Goal: Task Accomplishment & Management: Use online tool/utility

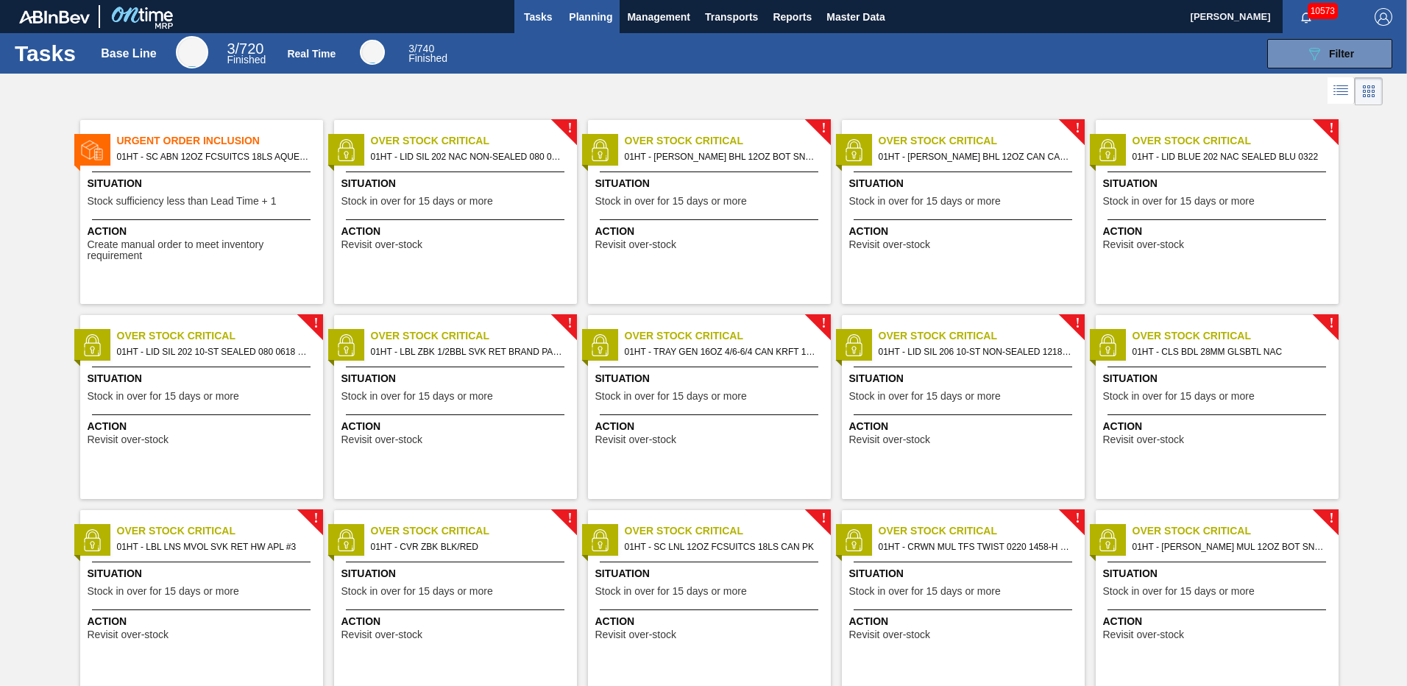
click at [585, 20] on span "Planning" at bounding box center [590, 17] width 43 height 18
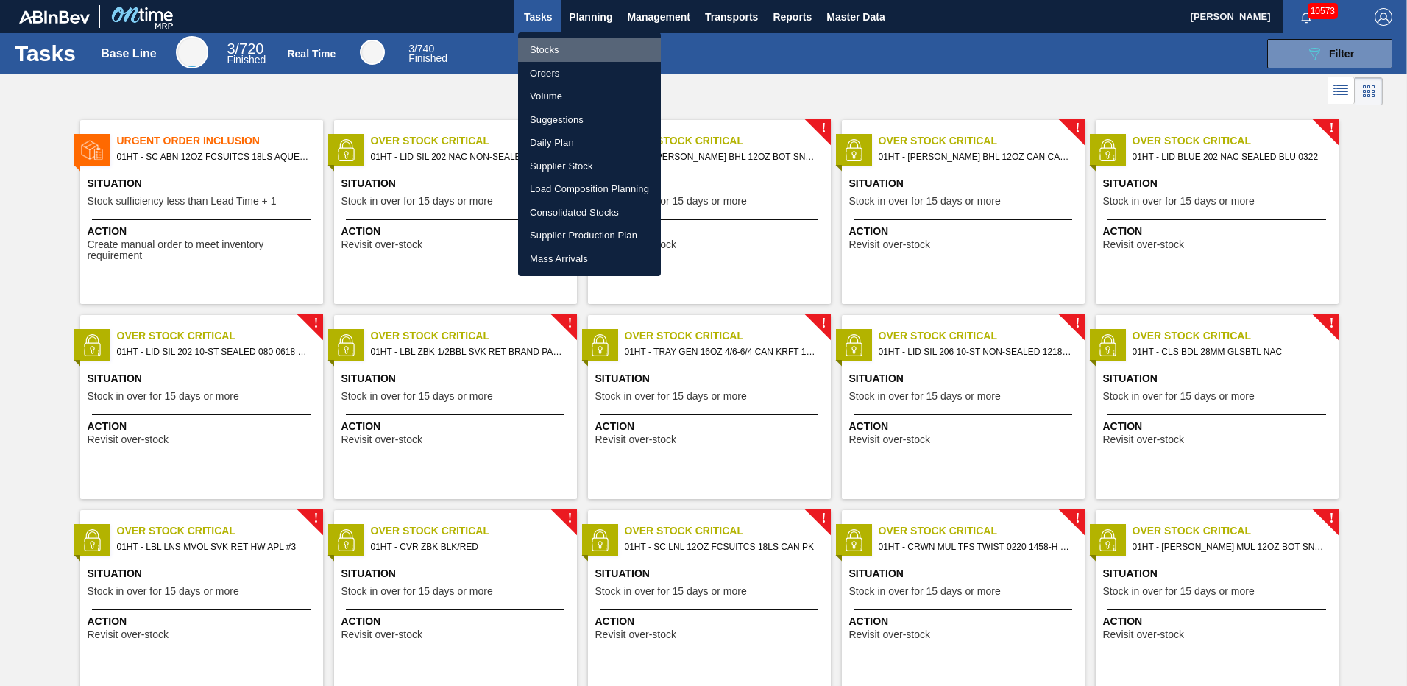
click at [539, 51] on li "Stocks" at bounding box center [589, 50] width 143 height 24
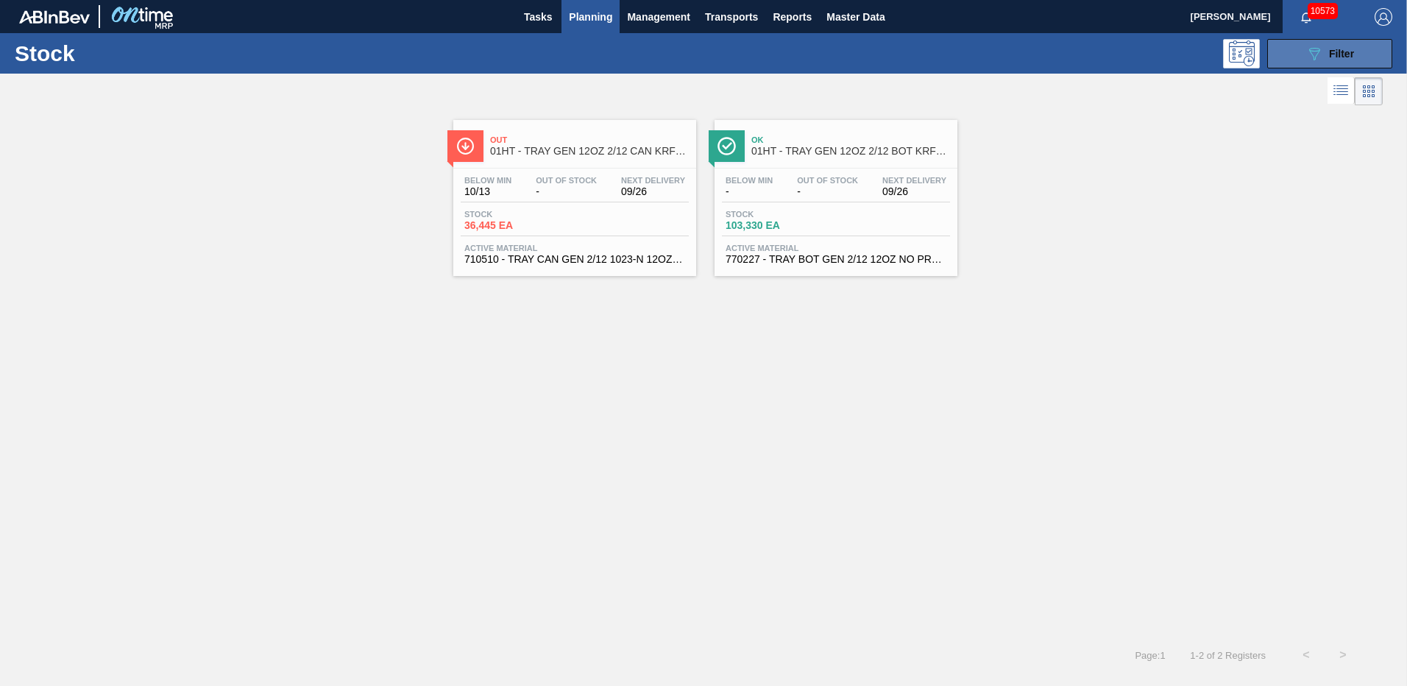
click at [1323, 54] on div "089F7B8B-B2A5-4AFE-B5C0-19BA573D28AC Filter" at bounding box center [1329, 54] width 49 height 18
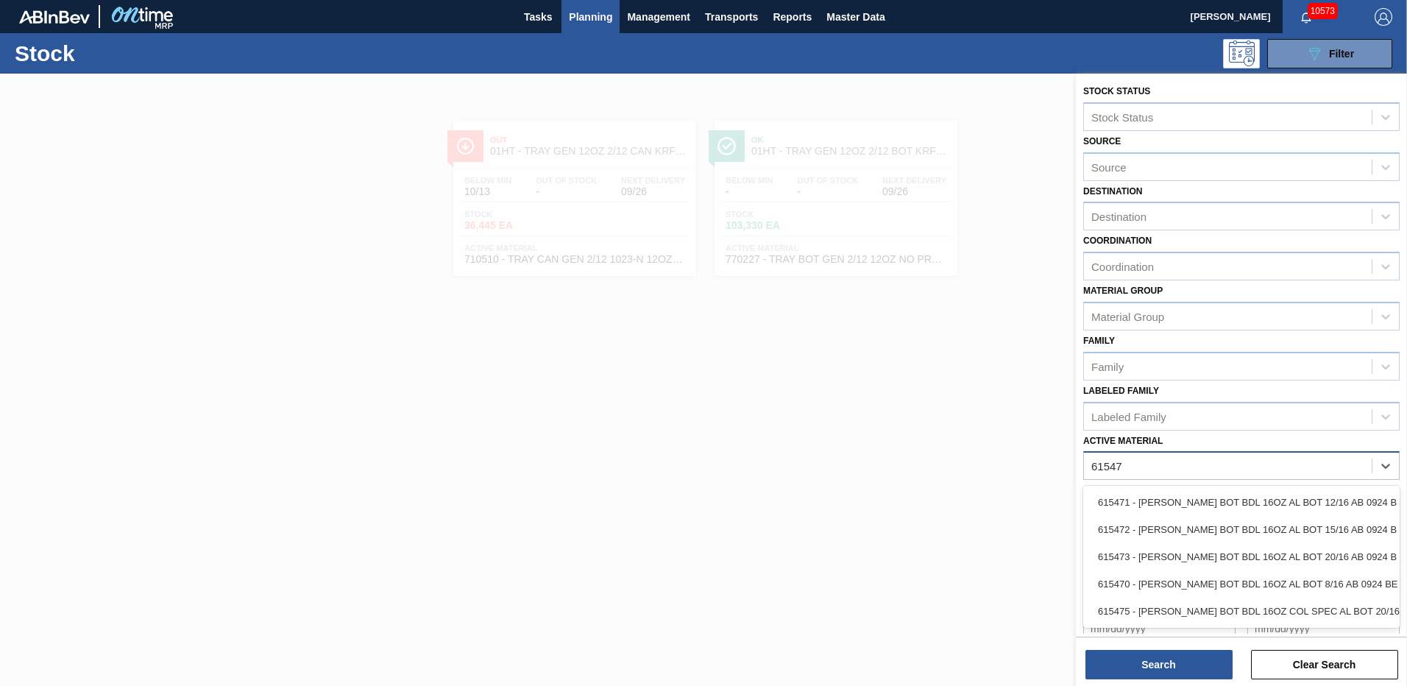
type Material "615472"
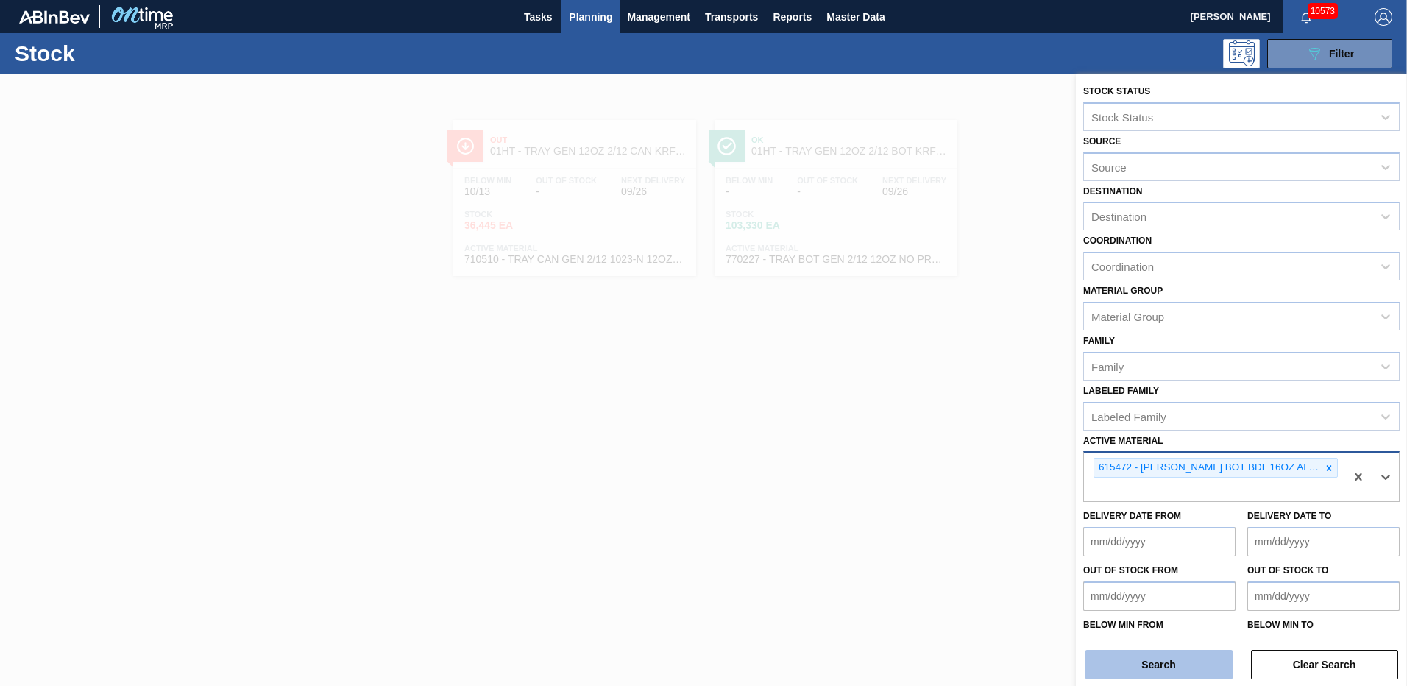
click at [1162, 667] on button "Search" at bounding box center [1158, 664] width 147 height 29
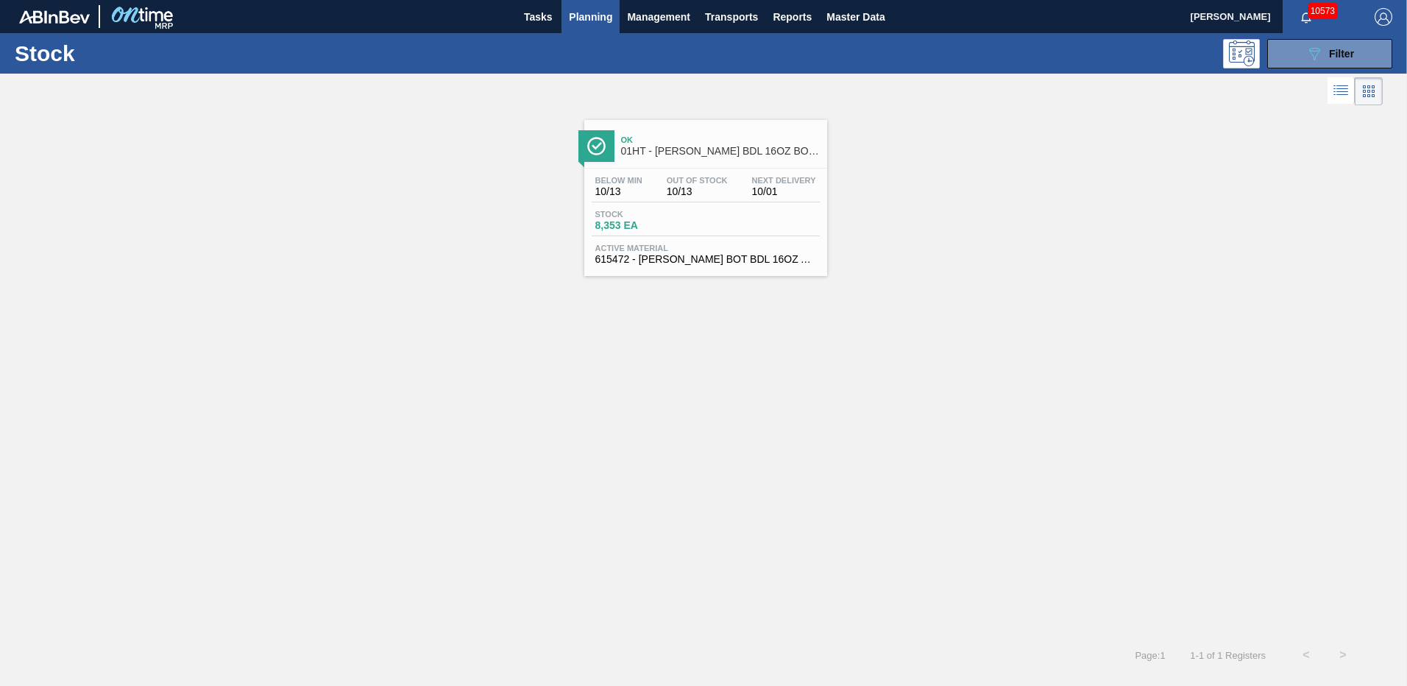
click at [661, 182] on div "Below Min 10/13 Out Of Stock 10/13 Next Delivery 10/01" at bounding box center [706, 189] width 228 height 26
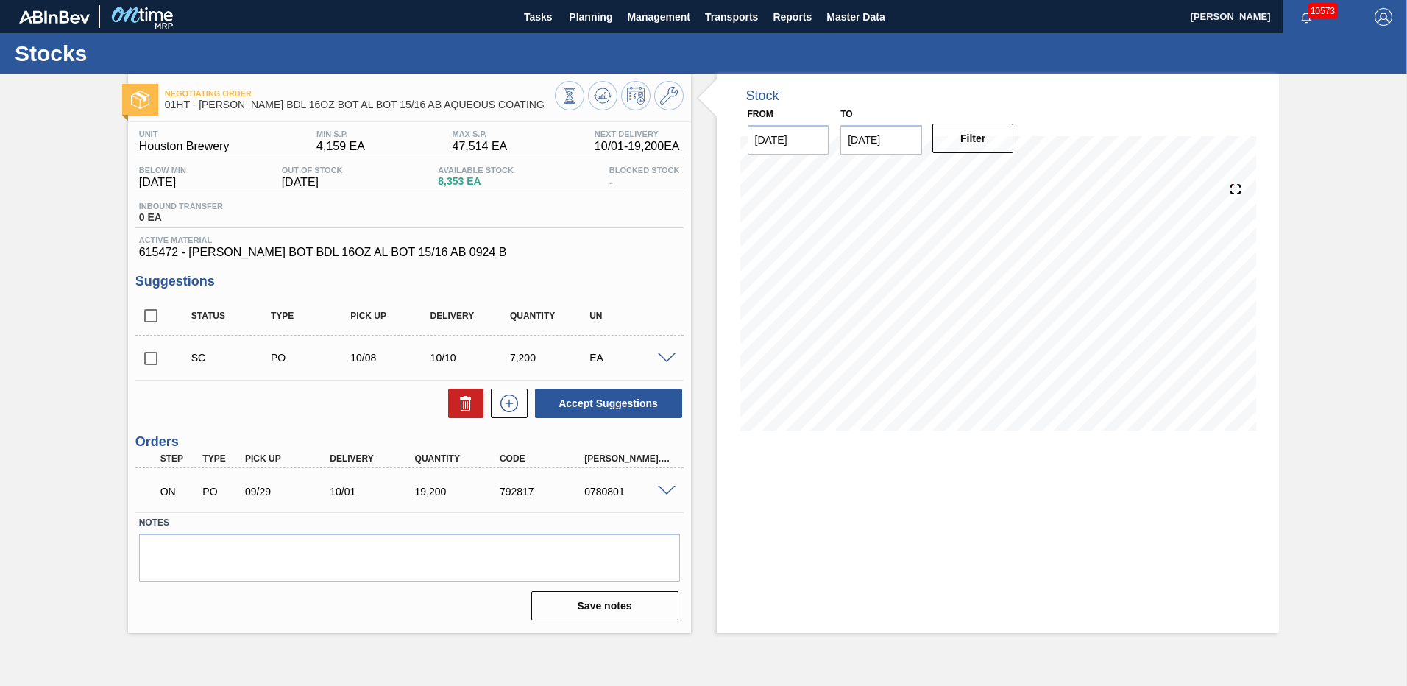
click at [149, 363] on input "checkbox" at bounding box center [150, 358] width 31 height 31
click at [597, 403] on button "Accept Suggestions" at bounding box center [608, 403] width 147 height 29
checkbox input "false"
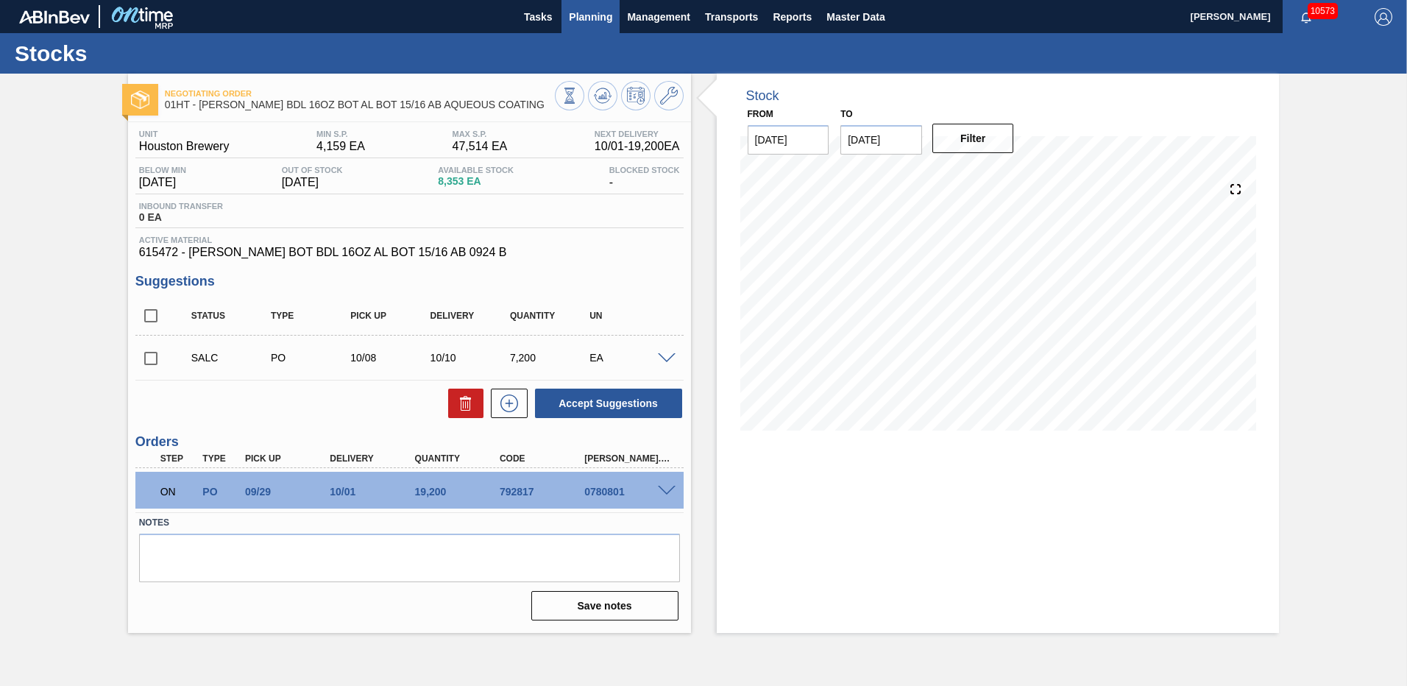
click at [580, 18] on span "Planning" at bounding box center [590, 17] width 43 height 18
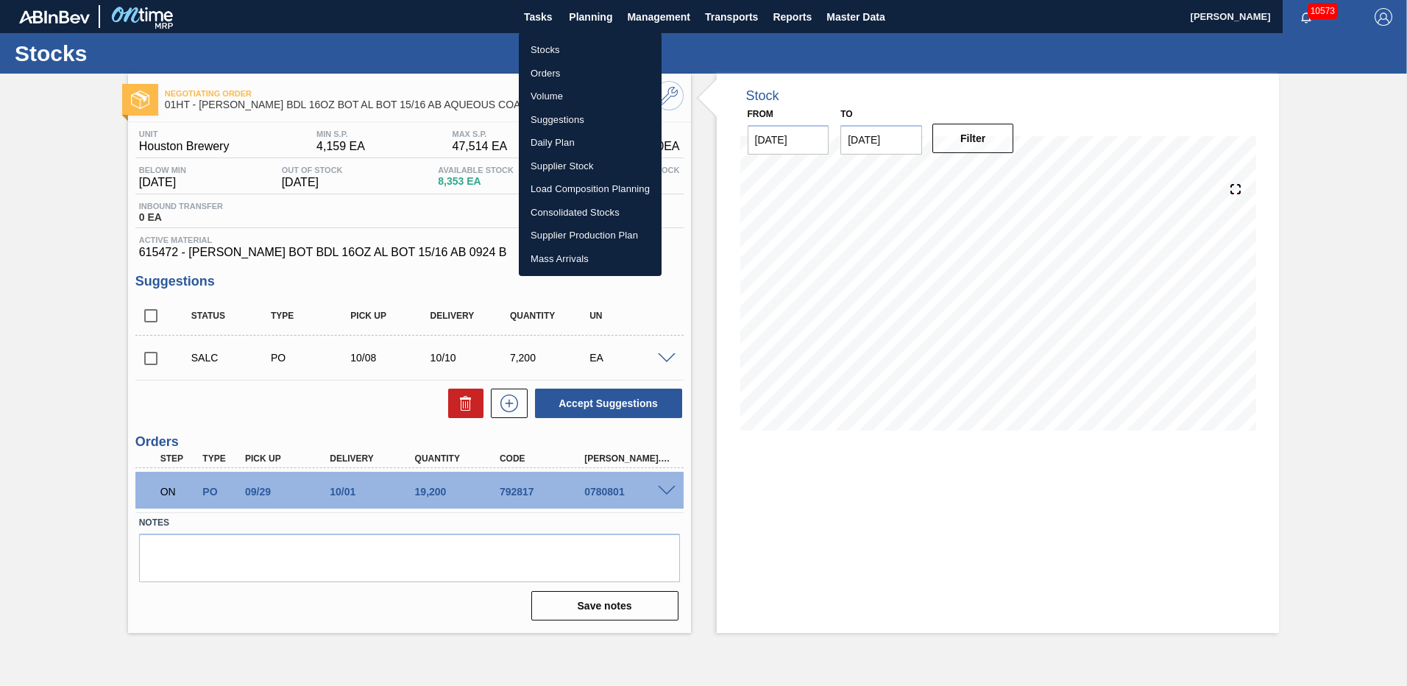
click at [555, 186] on li "Load Composition Planning" at bounding box center [590, 189] width 143 height 24
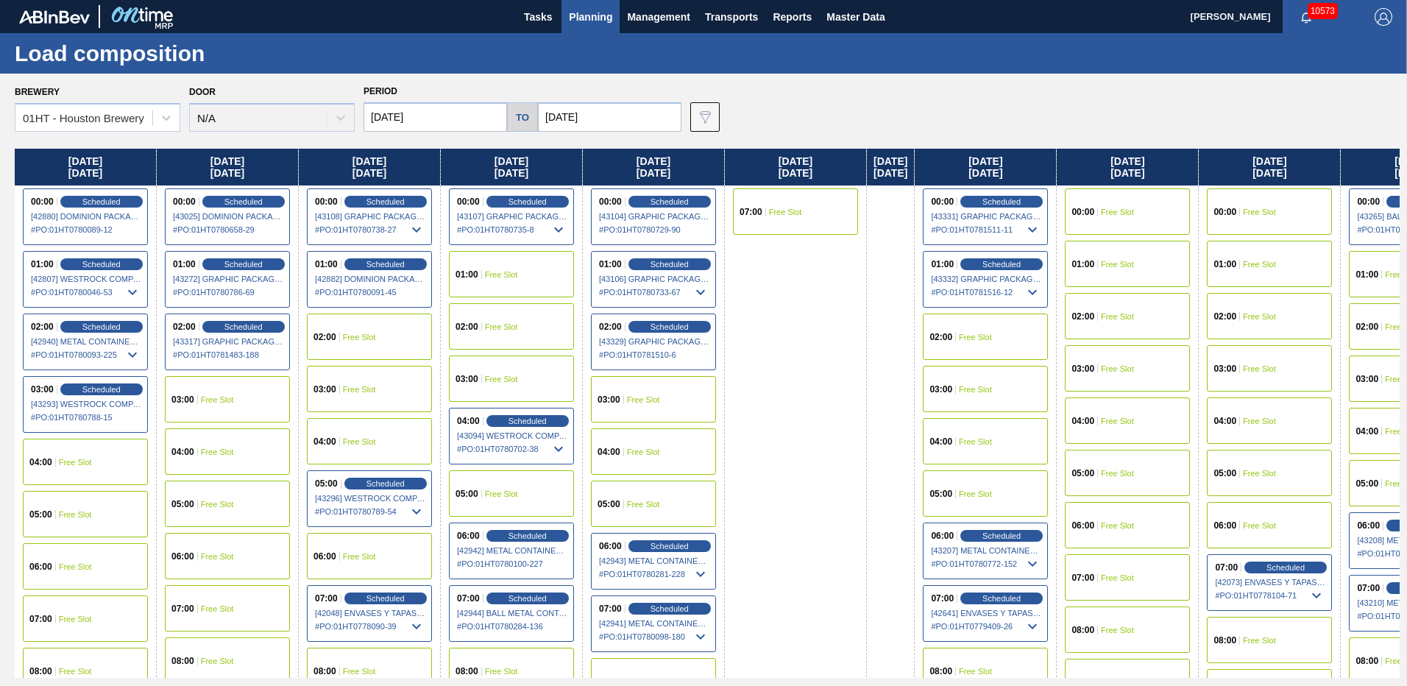
click at [332, 327] on div "02:00 Free Slot" at bounding box center [369, 336] width 125 height 46
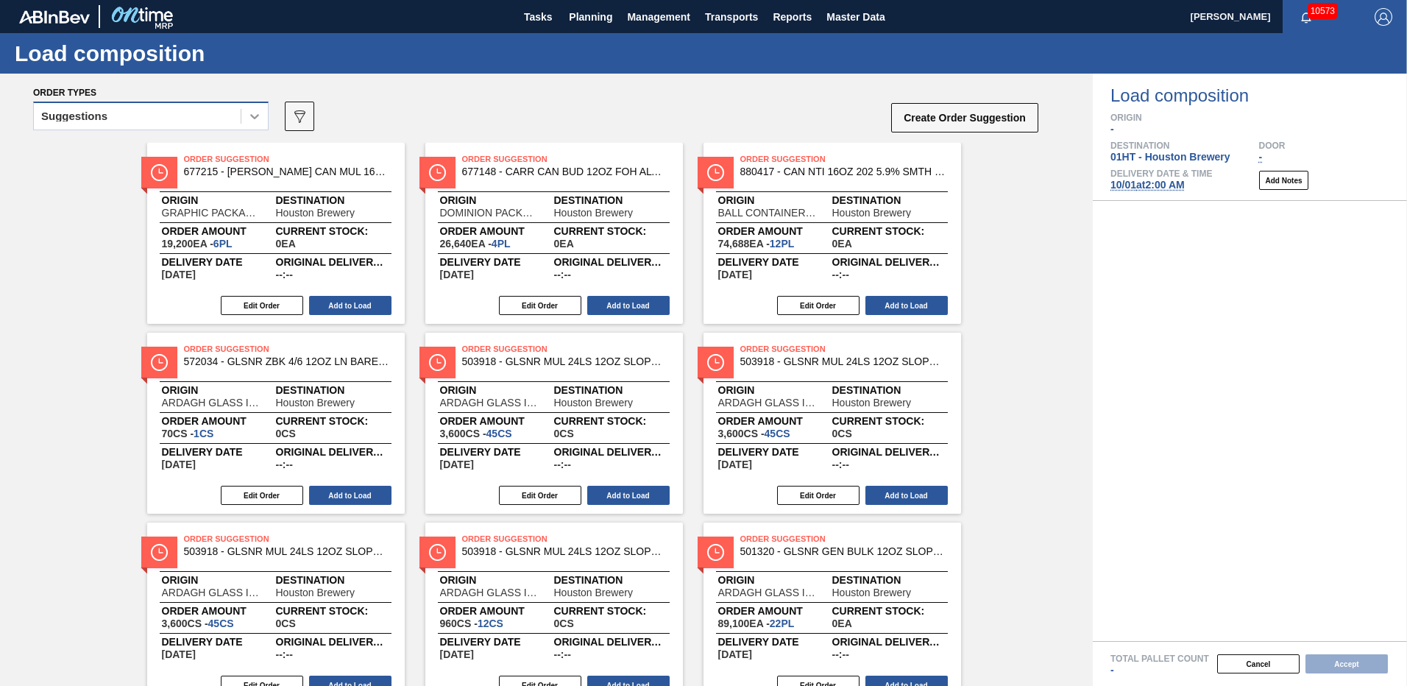
click at [259, 115] on icon at bounding box center [254, 116] width 15 height 15
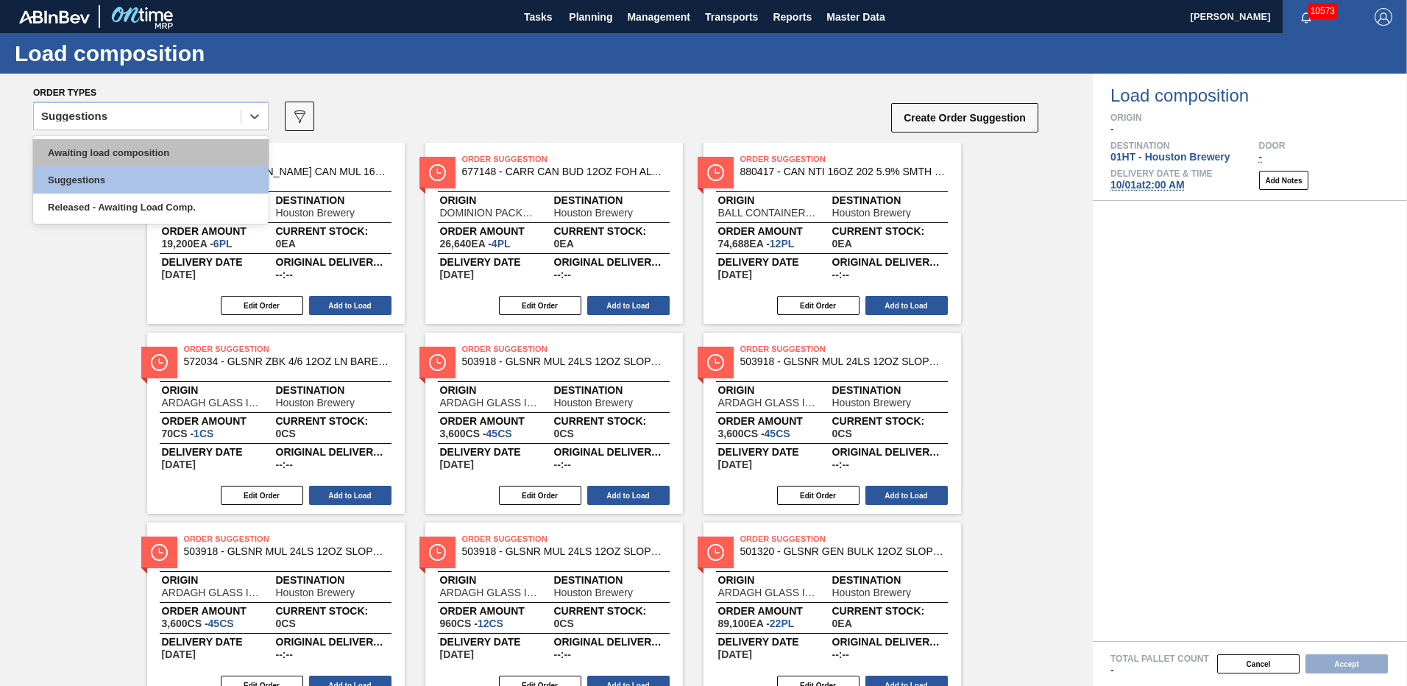
click at [134, 150] on div "Awaiting load composition" at bounding box center [150, 152] width 235 height 27
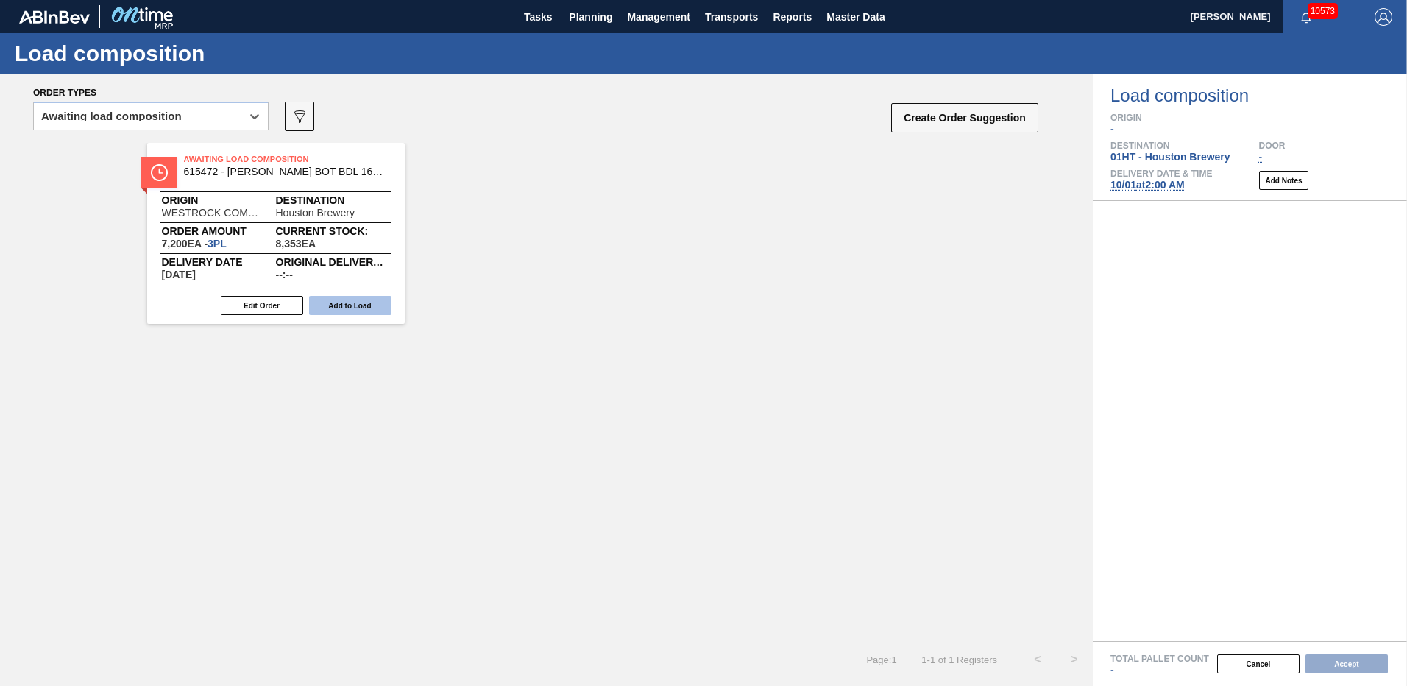
click at [364, 302] on button "Add to Load" at bounding box center [350, 305] width 82 height 19
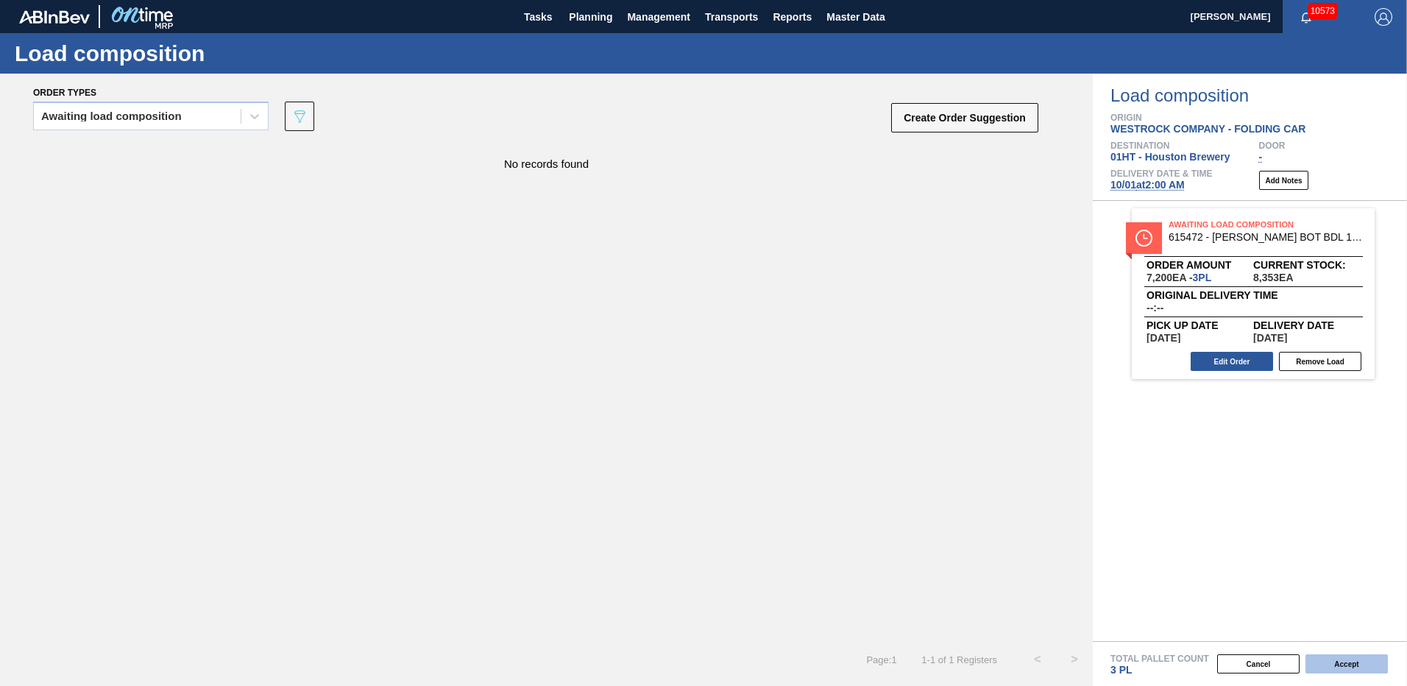
click at [1336, 660] on button "Accept" at bounding box center [1346, 663] width 82 height 19
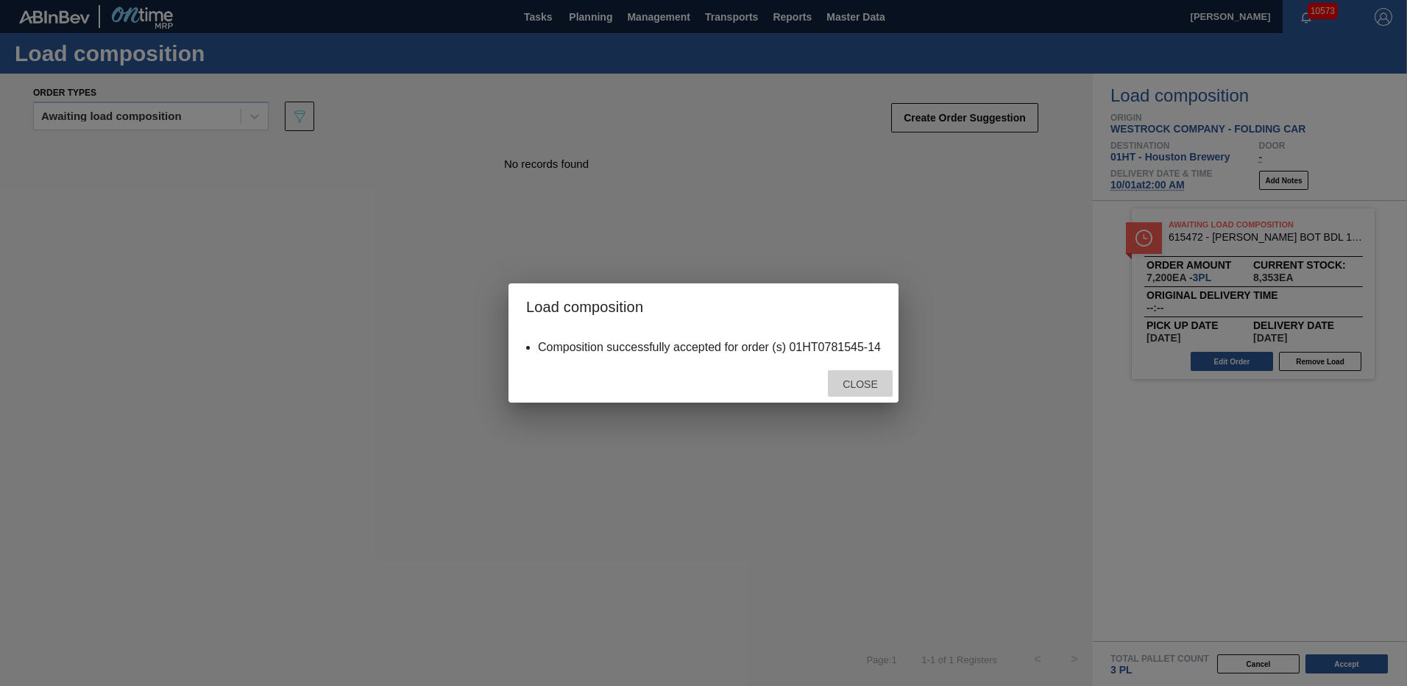
click at [861, 386] on span "Close" at bounding box center [860, 384] width 58 height 12
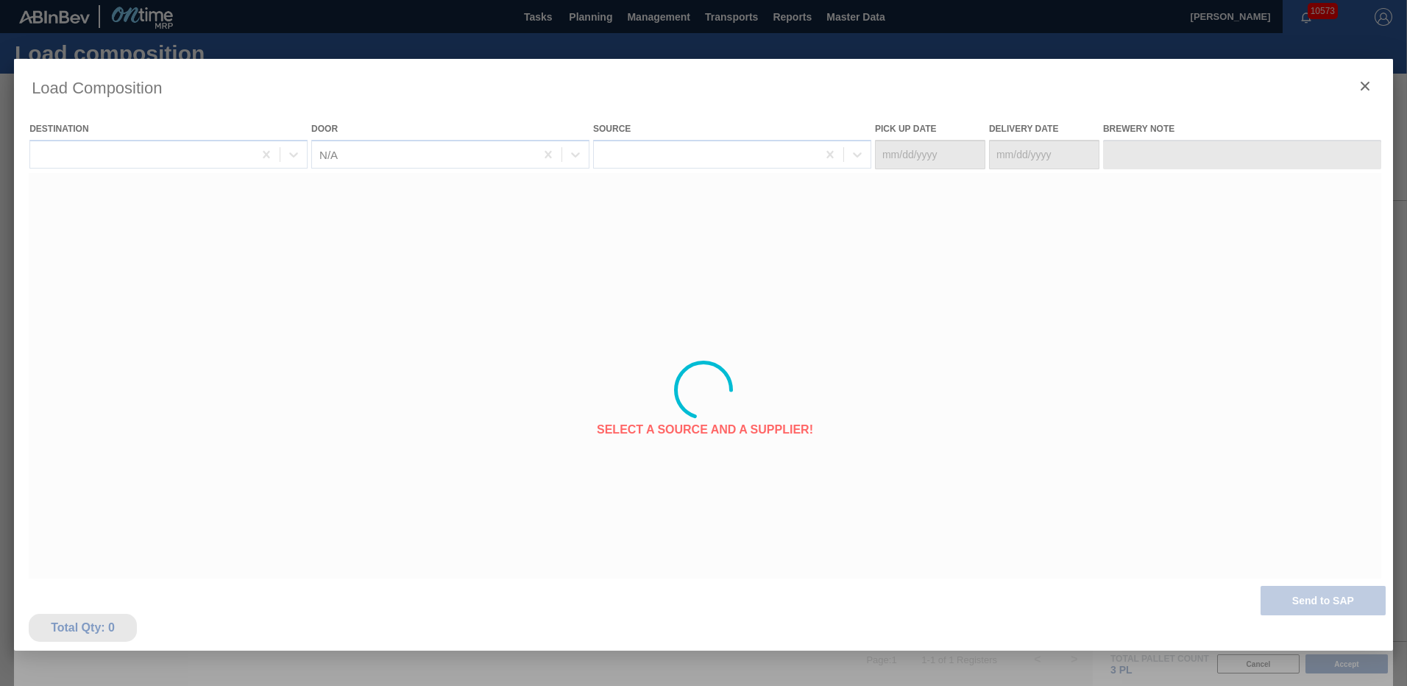
type Date "[DATE]"
